Goal: Transaction & Acquisition: Purchase product/service

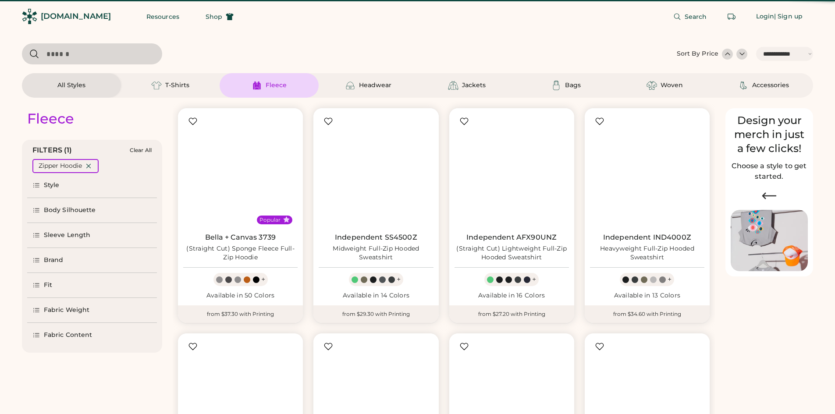
select select "*****"
select select "*"
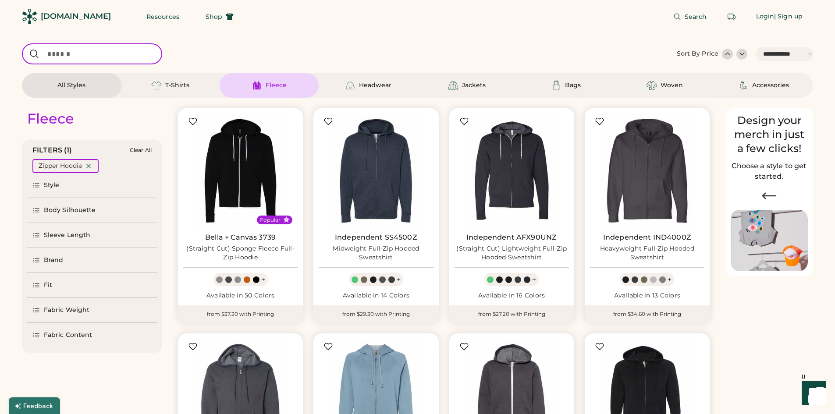
click at [69, 53] on input "input" at bounding box center [92, 53] width 140 height 21
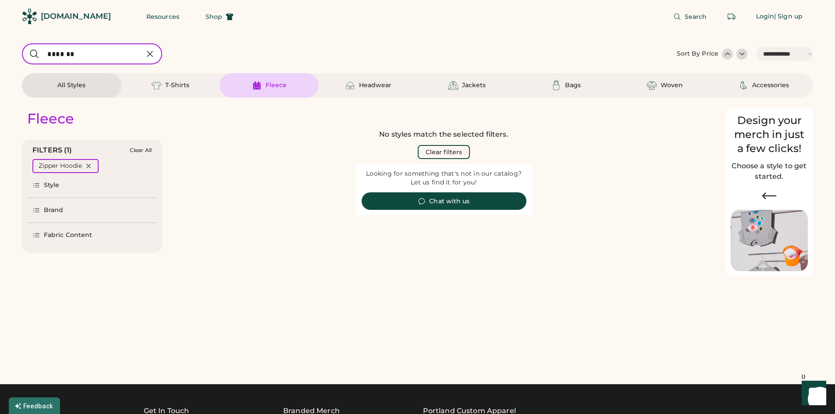
click at [52, 54] on input "input" at bounding box center [92, 53] width 140 height 21
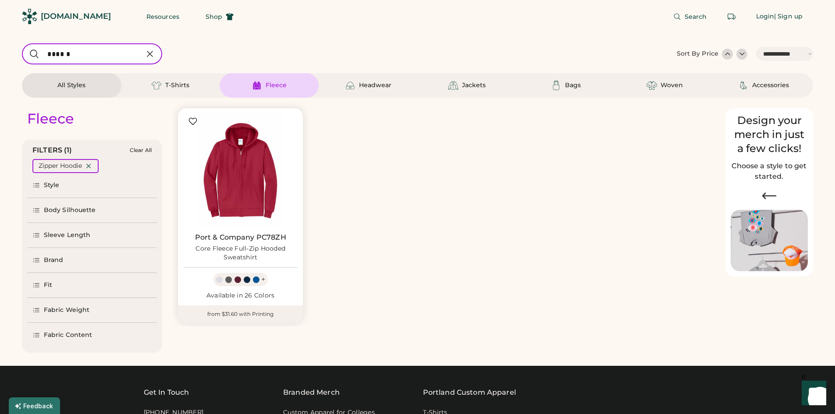
click at [75, 54] on input "input" at bounding box center [92, 53] width 140 height 21
type input "*"
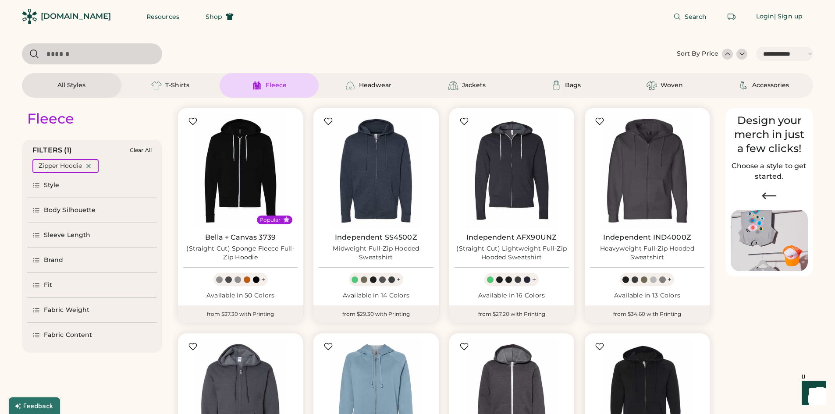
click at [36, 235] on icon at bounding box center [37, 236] width 6 height 4
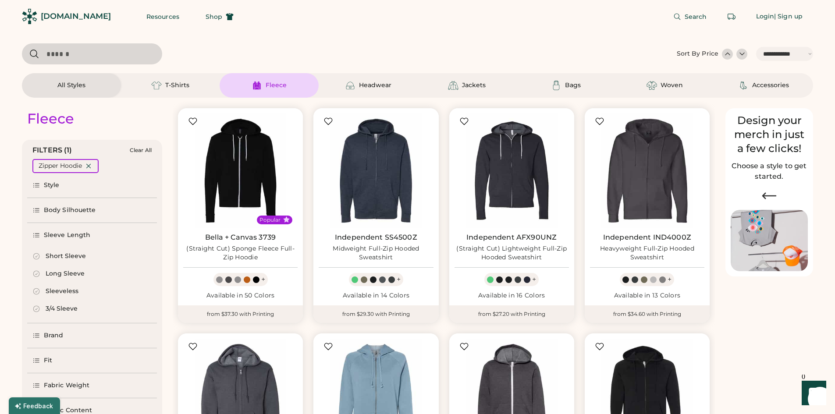
click at [39, 257] on icon at bounding box center [36, 256] width 6 height 6
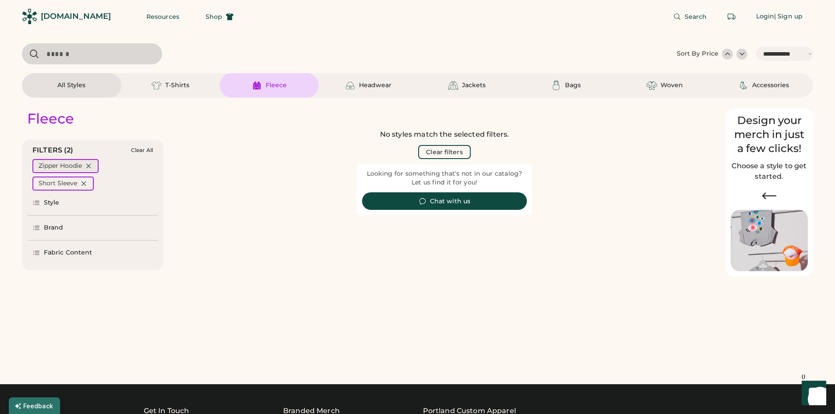
click at [88, 162] on div "Zipper Hoodie" at bounding box center [65, 166] width 66 height 14
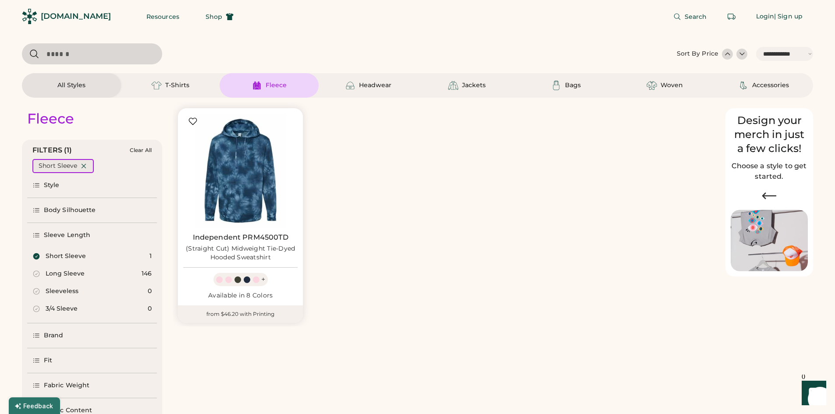
click at [83, 167] on icon at bounding box center [84, 166] width 8 height 8
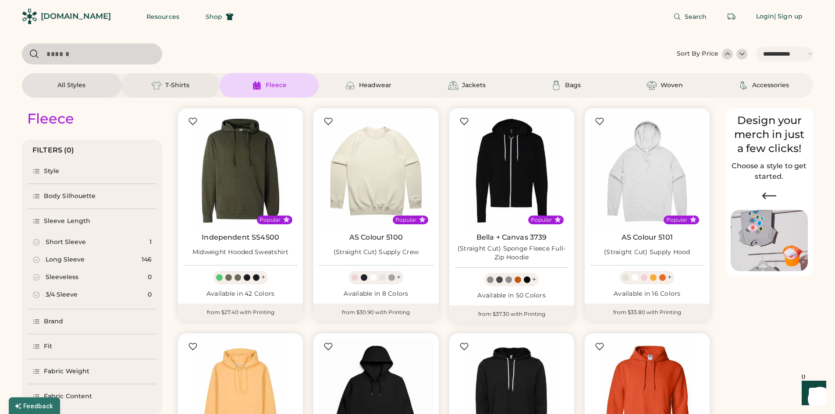
click at [173, 89] on div "T-Shirts" at bounding box center [177, 85] width 24 height 9
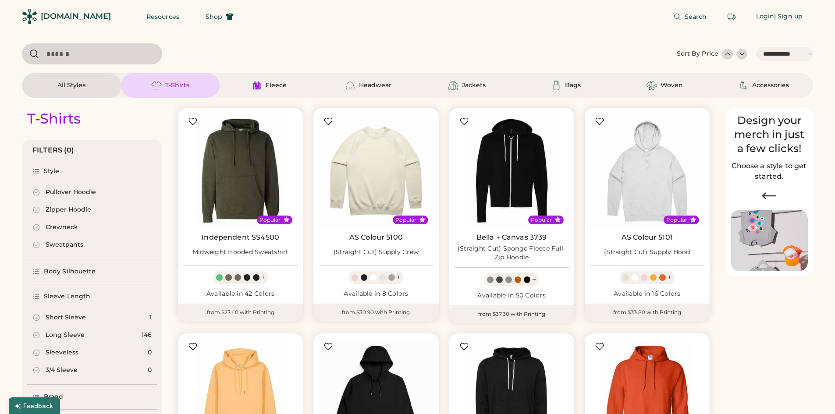
select select "*"
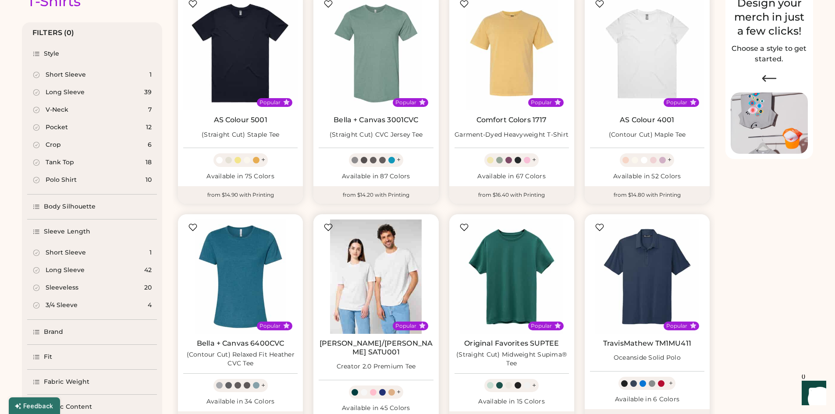
select select "*****"
select select "*"
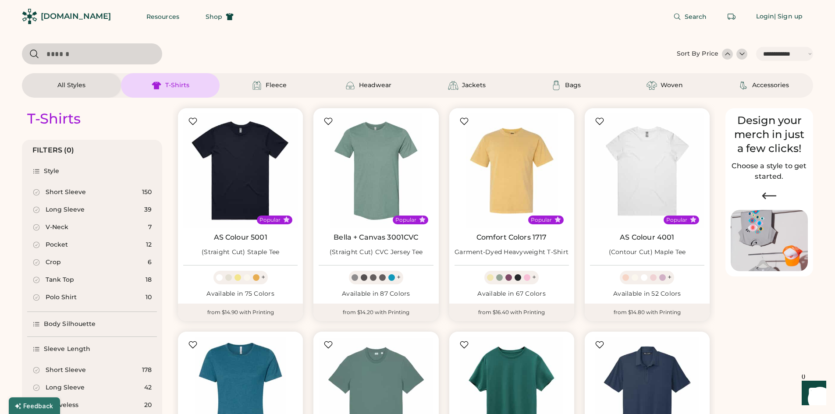
click at [64, 56] on input "input" at bounding box center [92, 53] width 140 height 21
type input "****"
select select "*"
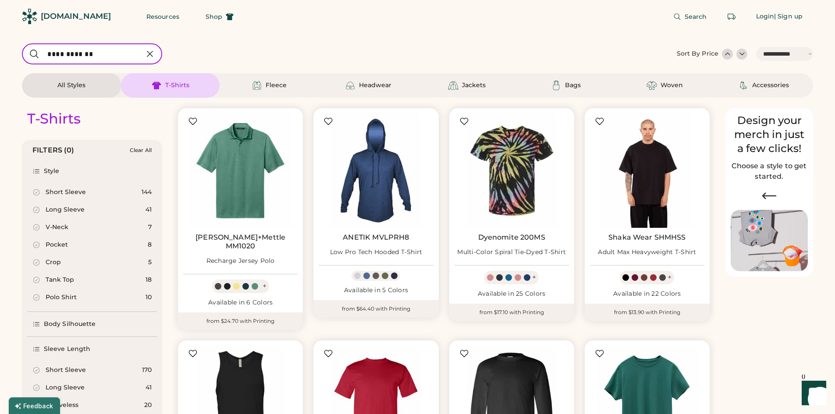
type input "**********"
select select "**********"
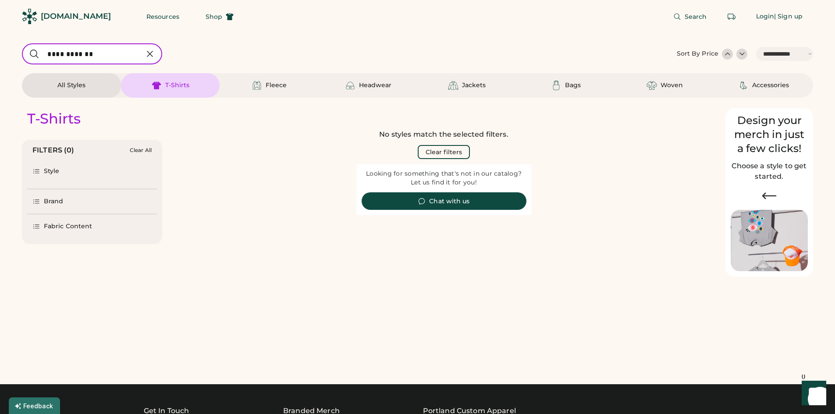
click at [147, 55] on icon at bounding box center [150, 54] width 11 height 11
select select "*"
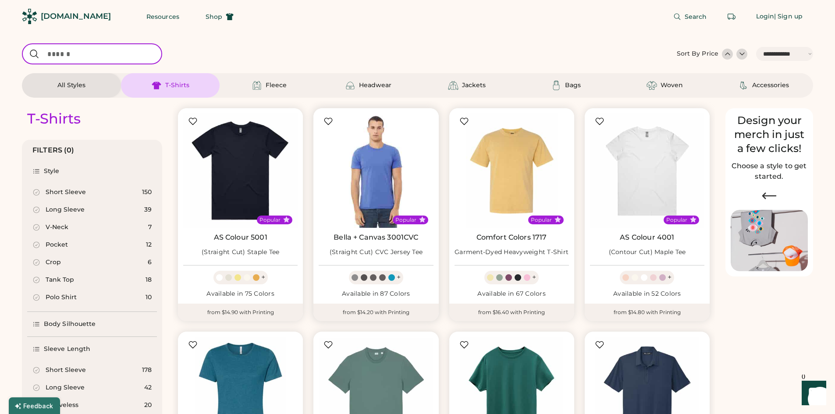
click at [382, 170] on img at bounding box center [376, 171] width 114 height 114
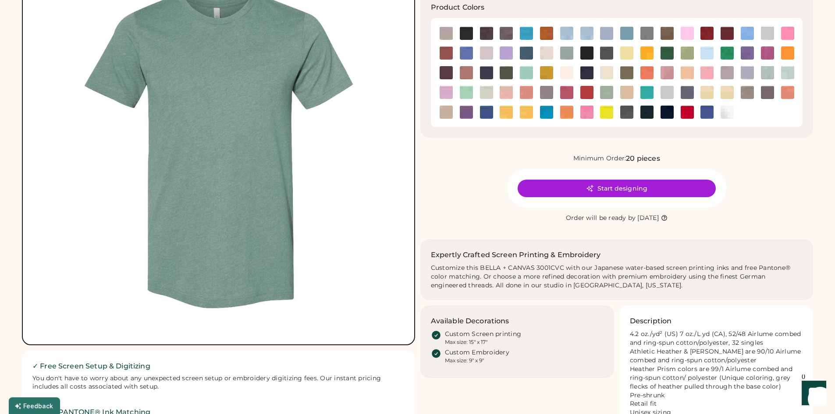
scroll to position [88, 0]
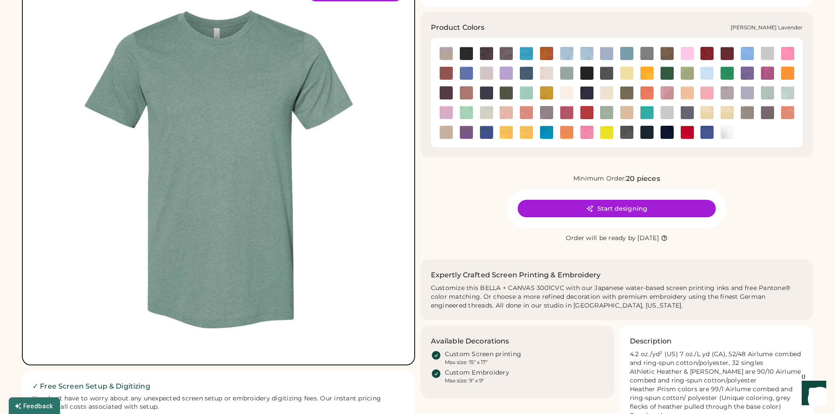
click at [511, 71] on img at bounding box center [506, 73] width 13 height 13
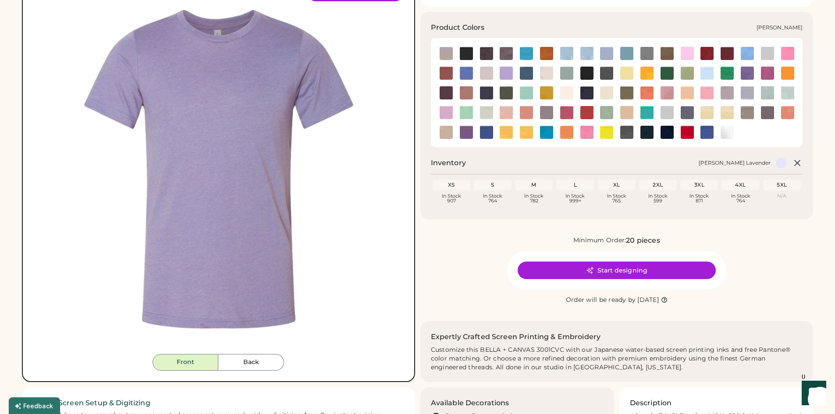
click at [605, 54] on img at bounding box center [606, 53] width 13 height 13
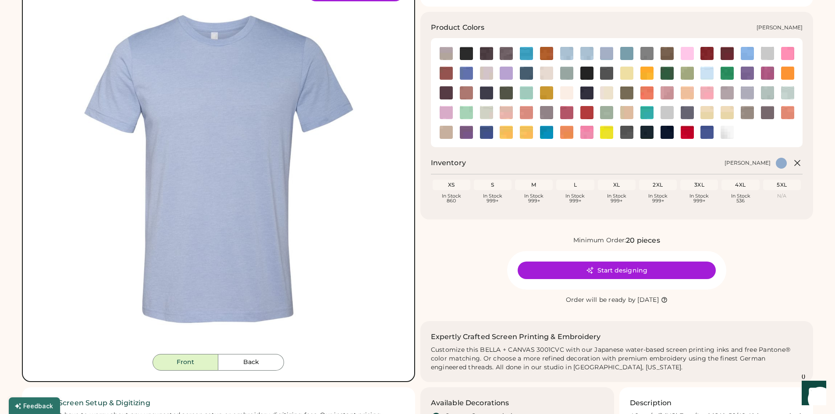
click at [528, 53] on img at bounding box center [526, 53] width 13 height 13
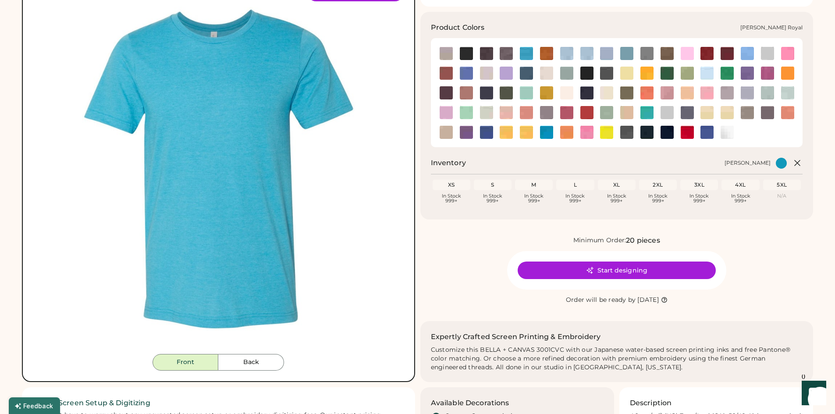
click at [489, 135] on img at bounding box center [486, 132] width 13 height 13
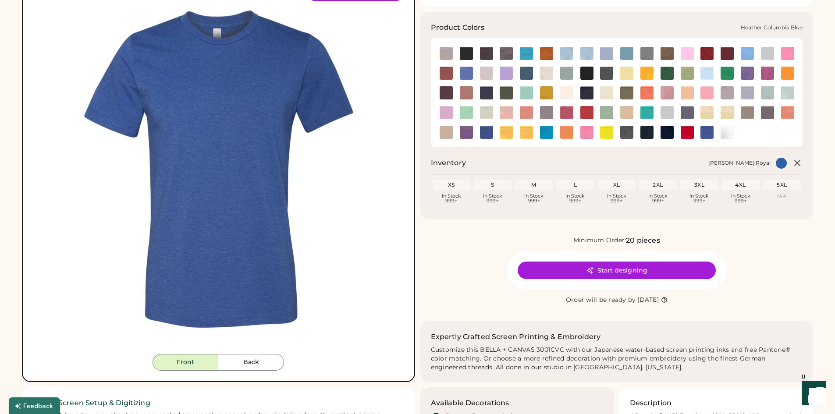
click at [470, 71] on img at bounding box center [466, 73] width 13 height 13
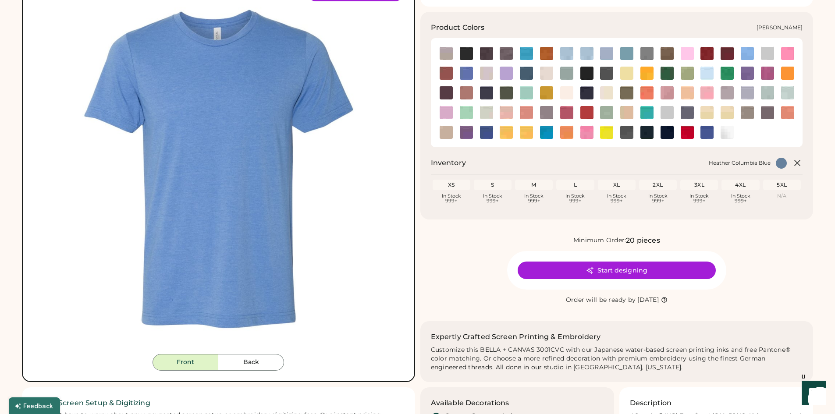
click at [446, 93] on img at bounding box center [446, 92] width 13 height 13
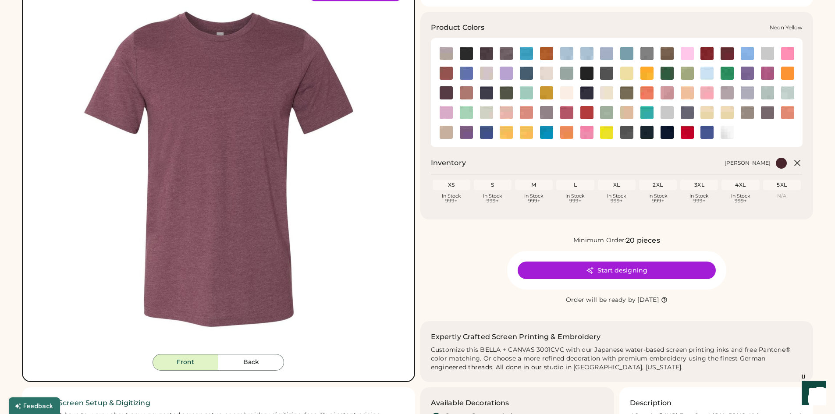
click at [605, 130] on img at bounding box center [606, 132] width 13 height 13
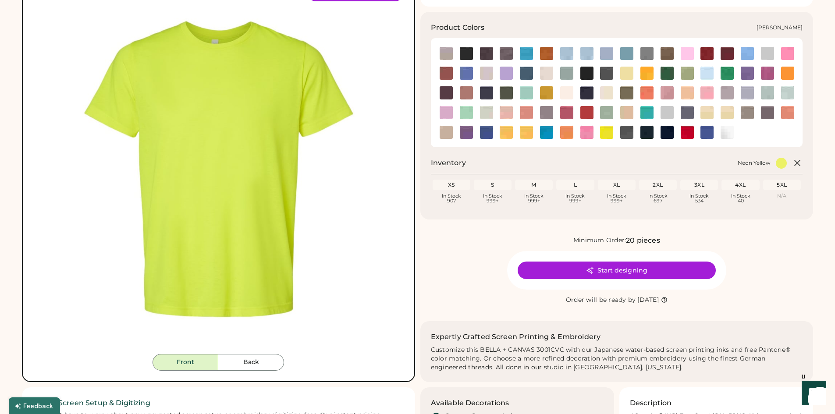
click at [467, 87] on img at bounding box center [466, 92] width 13 height 13
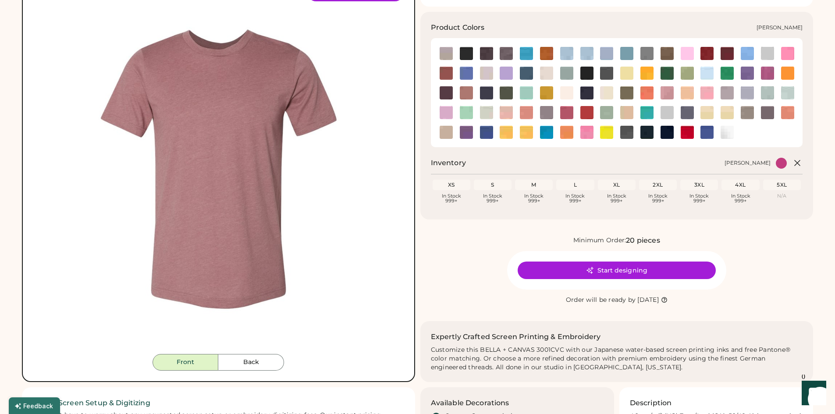
click at [449, 72] on img at bounding box center [446, 73] width 13 height 13
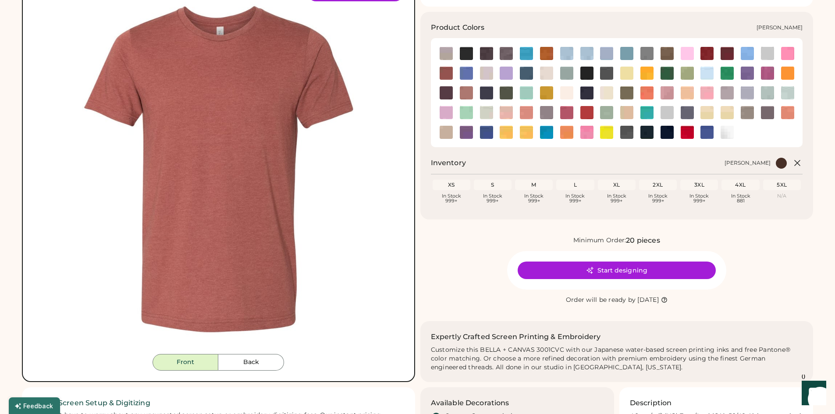
click at [444, 71] on img at bounding box center [446, 73] width 13 height 13
click at [708, 57] on img at bounding box center [707, 53] width 13 height 13
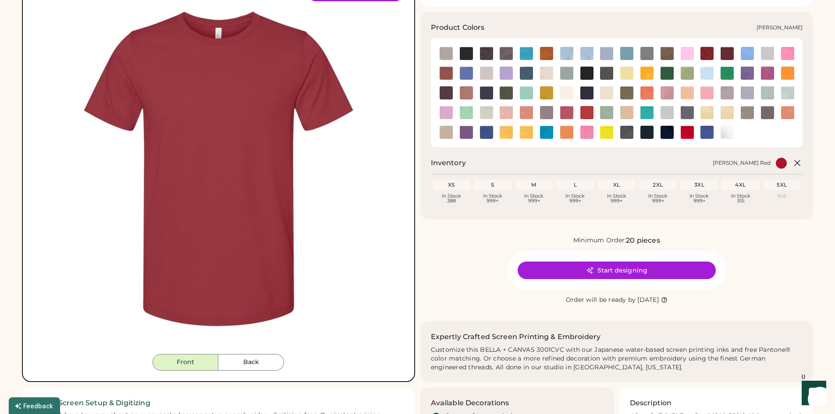
click at [728, 57] on img at bounding box center [727, 53] width 13 height 13
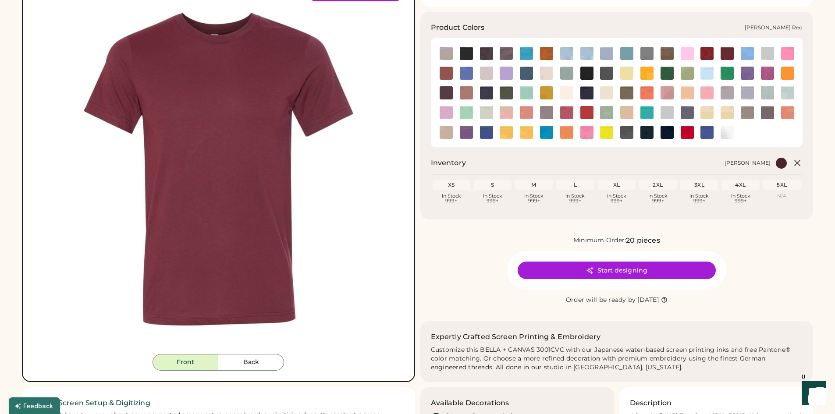
click at [704, 56] on img at bounding box center [707, 53] width 13 height 13
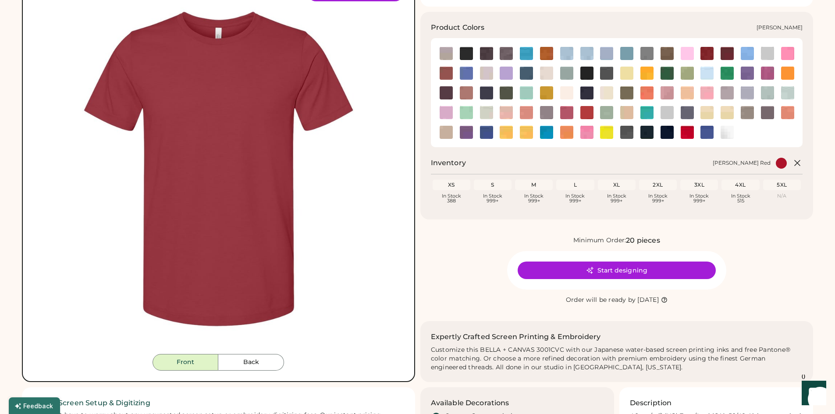
click at [732, 55] on img at bounding box center [727, 53] width 13 height 13
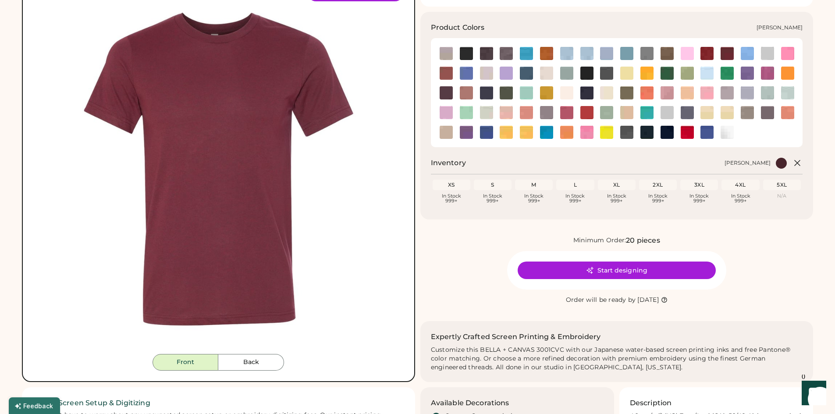
click at [441, 71] on img at bounding box center [446, 73] width 13 height 13
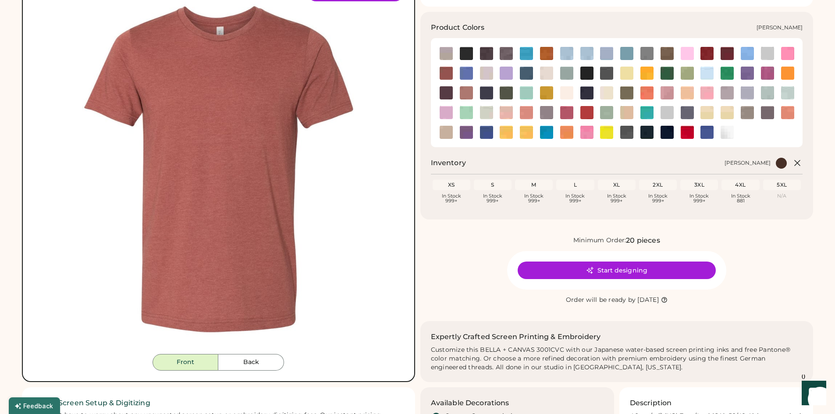
click at [727, 53] on img at bounding box center [727, 53] width 13 height 13
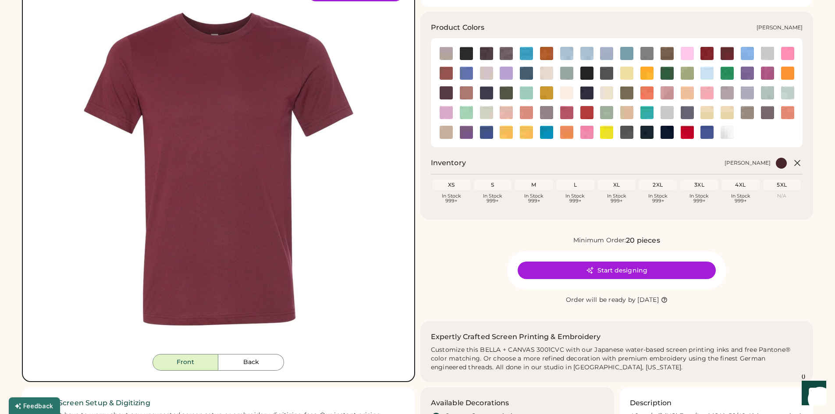
click at [450, 72] on img at bounding box center [446, 73] width 13 height 13
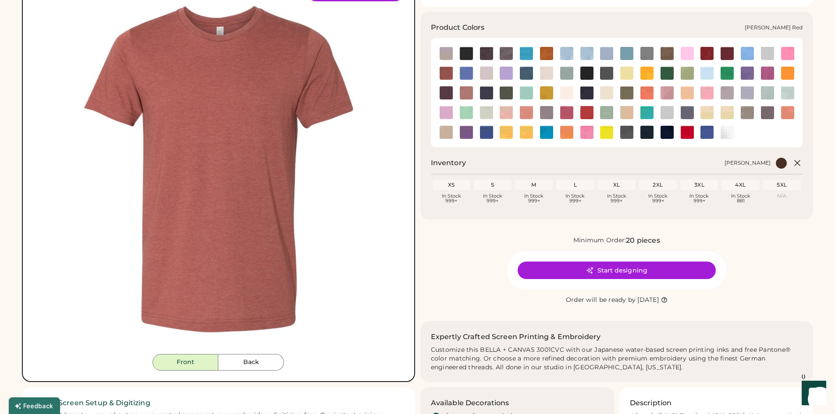
click at [705, 50] on img at bounding box center [707, 53] width 13 height 13
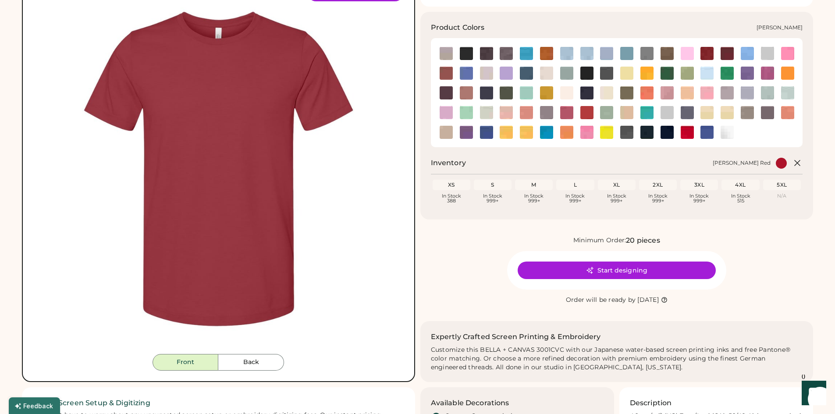
click at [447, 72] on img at bounding box center [446, 73] width 13 height 13
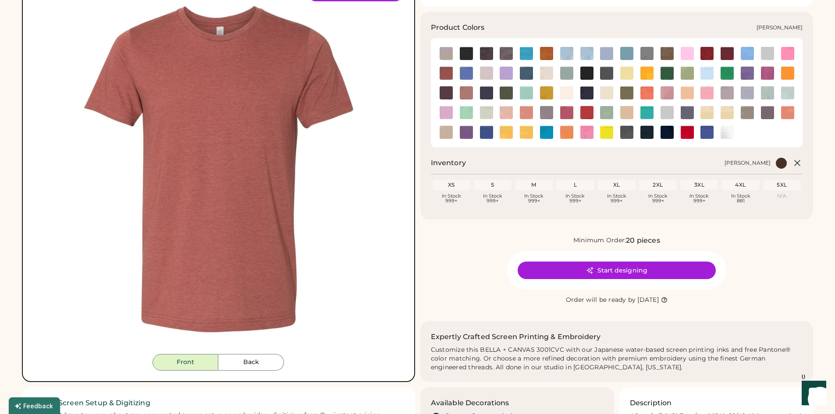
click at [464, 93] on img at bounding box center [466, 92] width 13 height 13
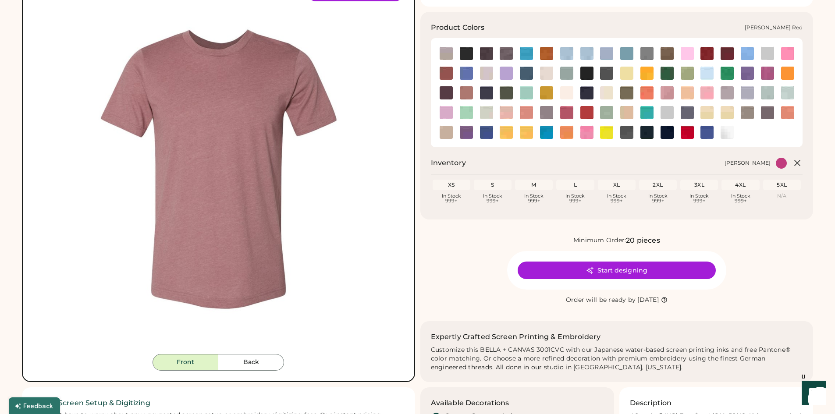
click at [711, 58] on img at bounding box center [707, 53] width 13 height 13
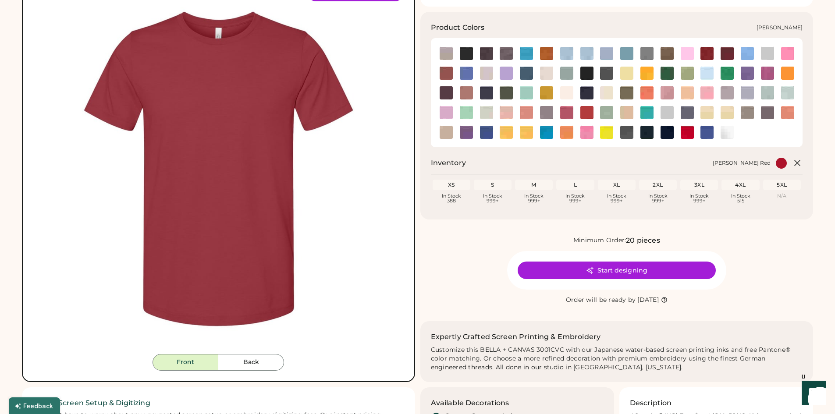
click at [725, 53] on img at bounding box center [727, 53] width 13 height 13
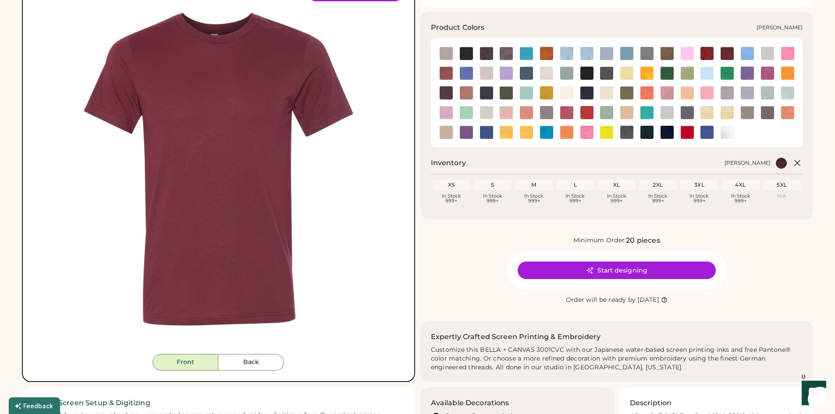
click at [548, 54] on img at bounding box center [546, 53] width 13 height 13
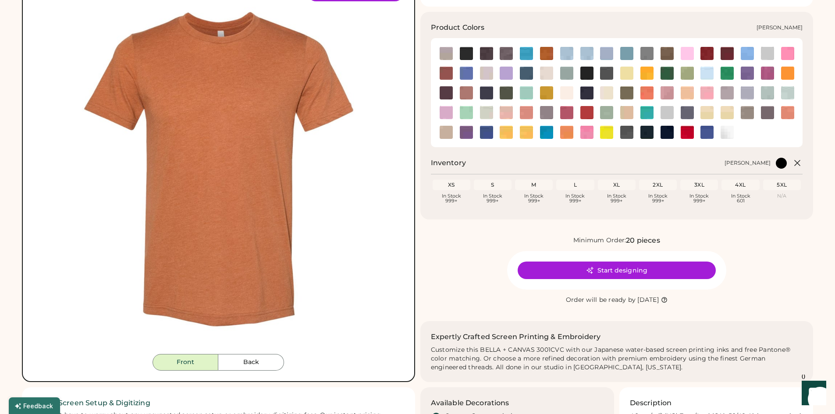
click at [445, 75] on img at bounding box center [446, 73] width 13 height 13
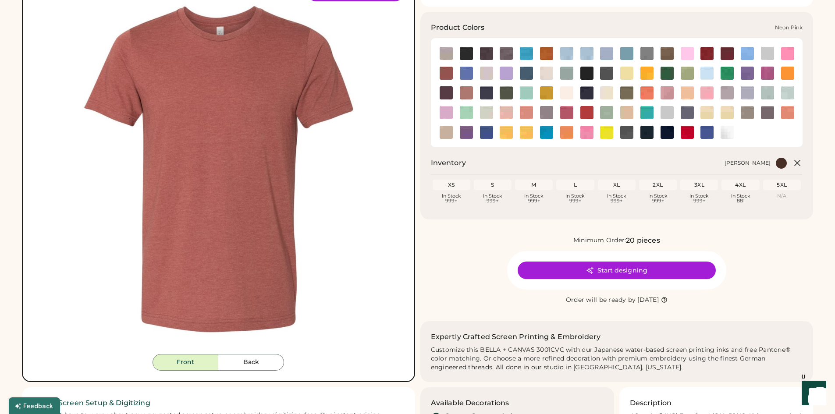
click at [586, 132] on img at bounding box center [587, 132] width 13 height 13
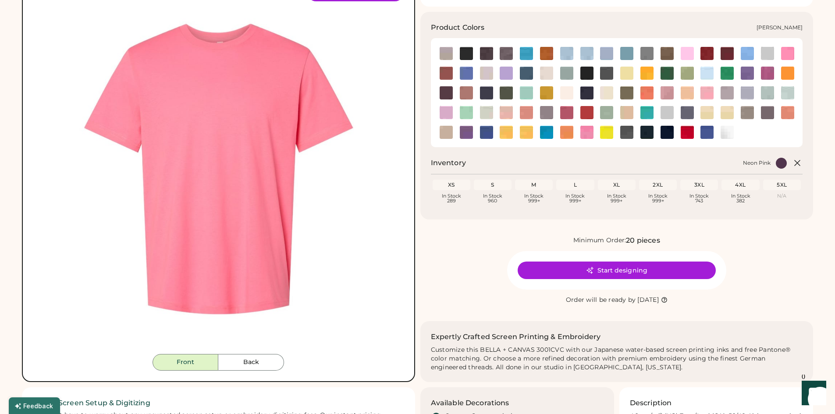
click at [449, 75] on img at bounding box center [446, 73] width 13 height 13
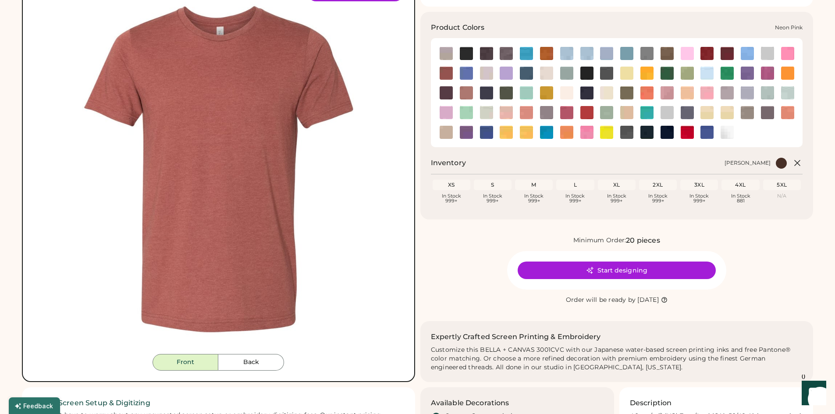
click at [591, 135] on img at bounding box center [587, 132] width 13 height 13
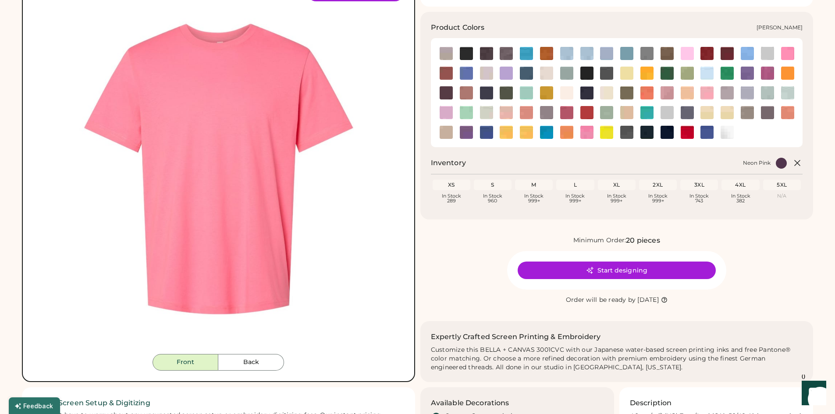
click at [445, 76] on img at bounding box center [446, 73] width 13 height 13
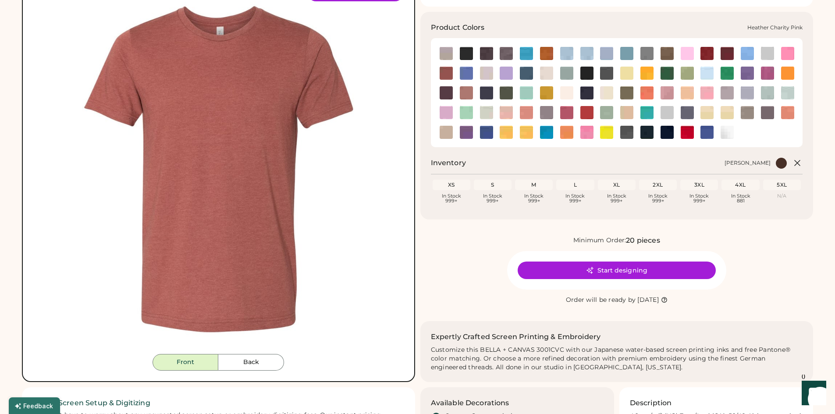
click at [789, 52] on img at bounding box center [787, 53] width 13 height 13
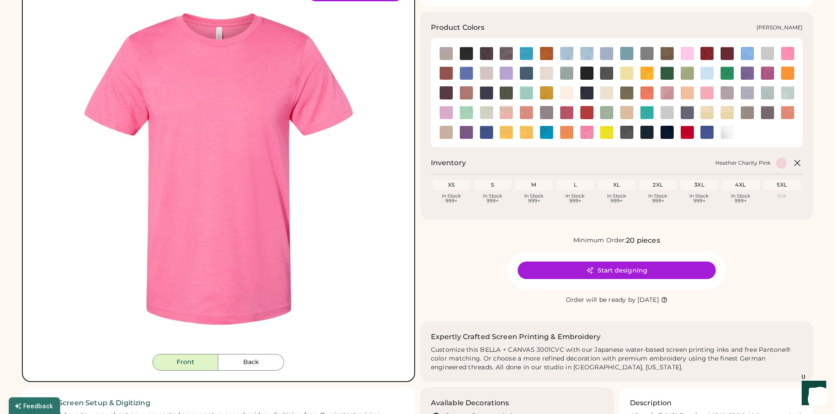
click at [445, 74] on img at bounding box center [446, 73] width 13 height 13
